Goal: Navigation & Orientation: Understand site structure

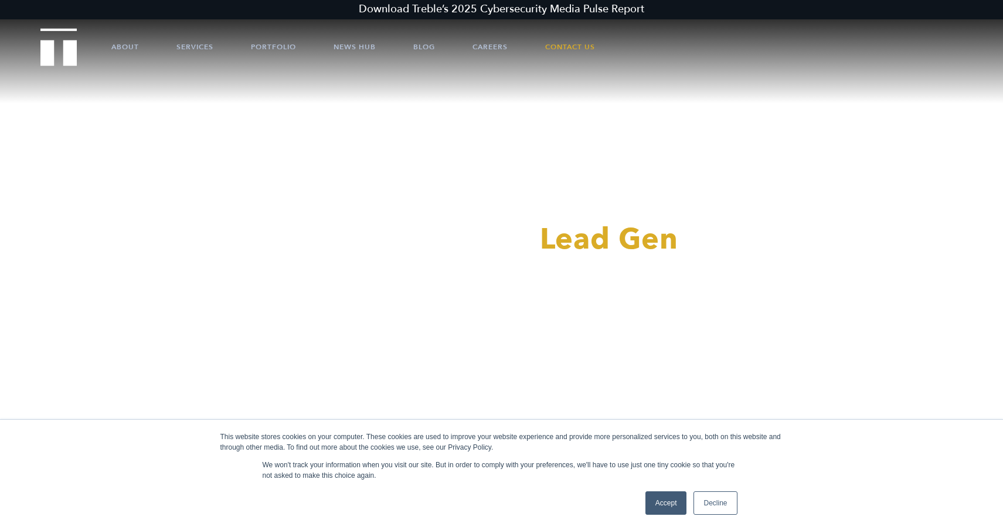
click at [659, 504] on link "Accept" at bounding box center [666, 502] width 42 height 23
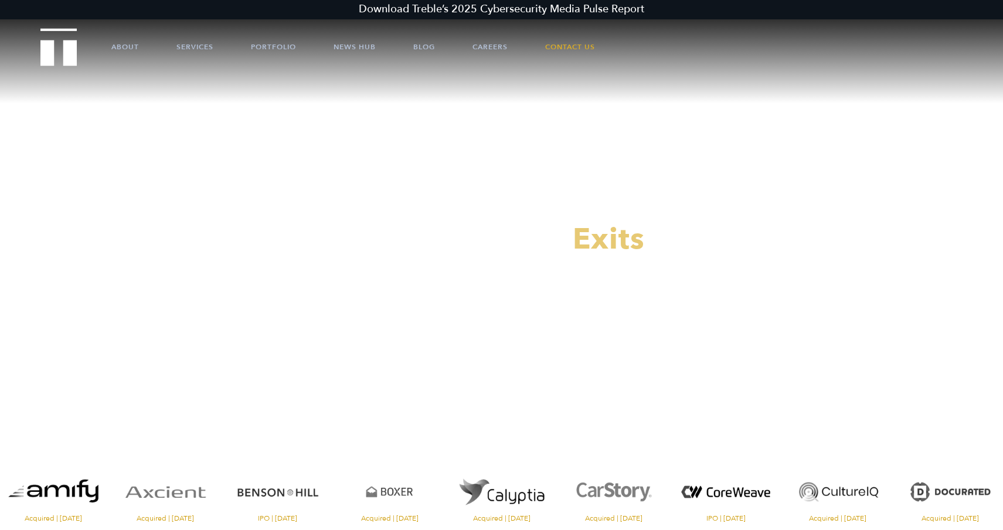
click at [683, 186] on video at bounding box center [501, 251] width 1003 height 502
click at [129, 47] on link "About" at bounding box center [125, 46] width 28 height 35
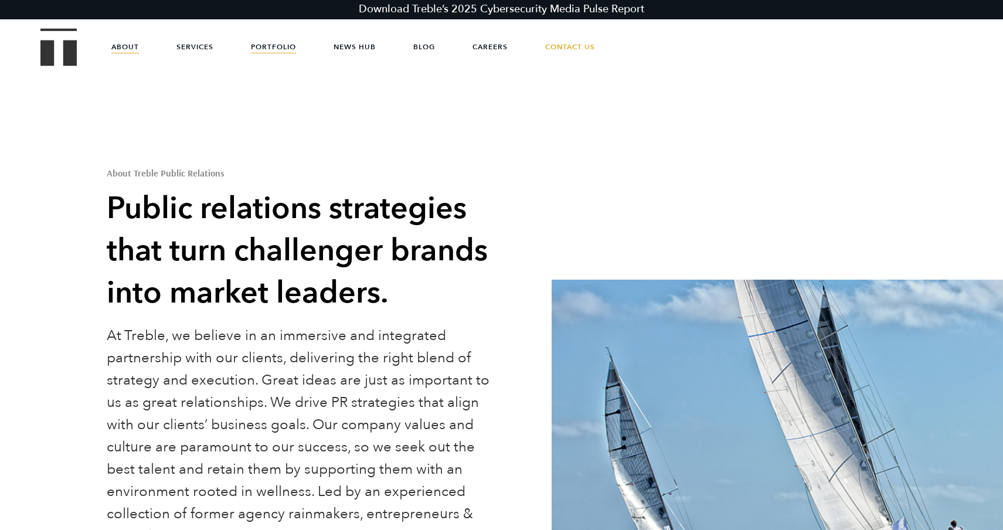
click at [262, 47] on link "Portfolio" at bounding box center [273, 46] width 45 height 35
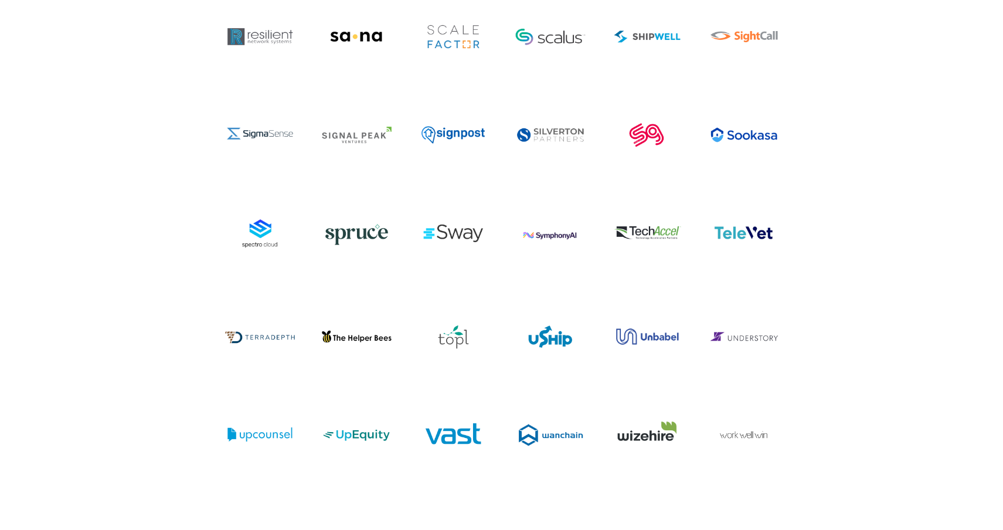
scroll to position [4082, 0]
